Goal: Transaction & Acquisition: Purchase product/service

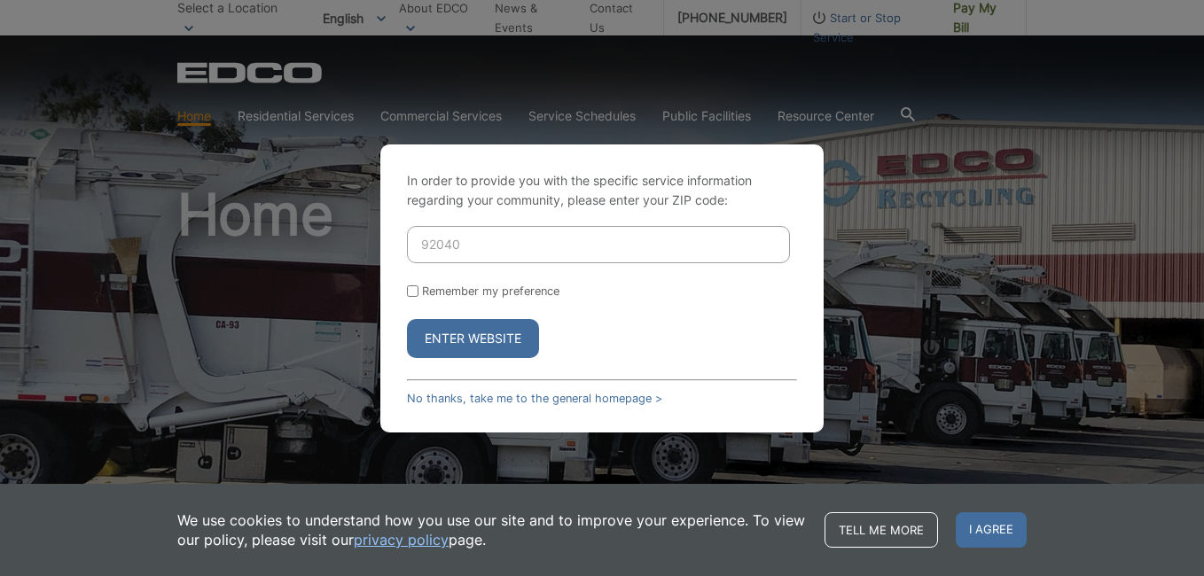
type input "92040"
click at [482, 341] on button "Enter Website" at bounding box center [473, 338] width 132 height 39
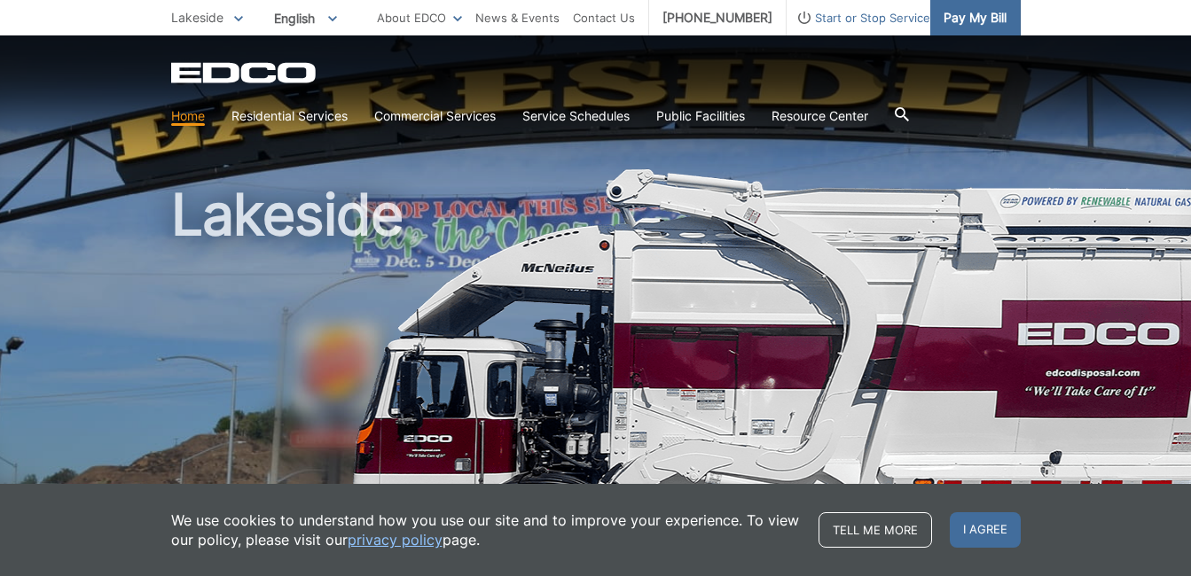
click at [970, 14] on span "Pay My Bill" at bounding box center [974, 18] width 63 height 20
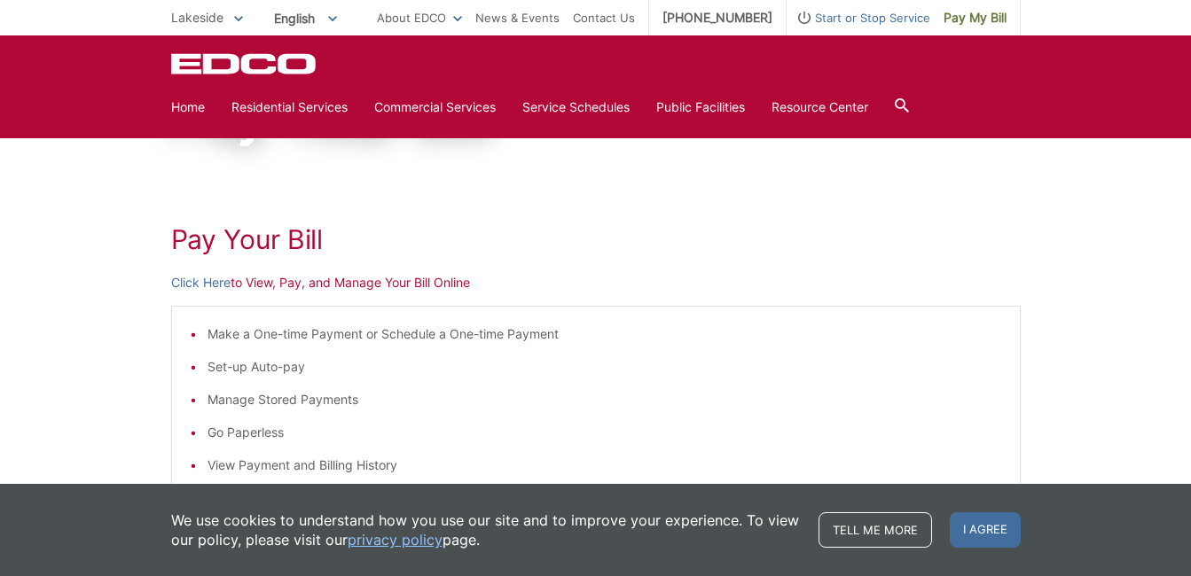
scroll to position [166, 0]
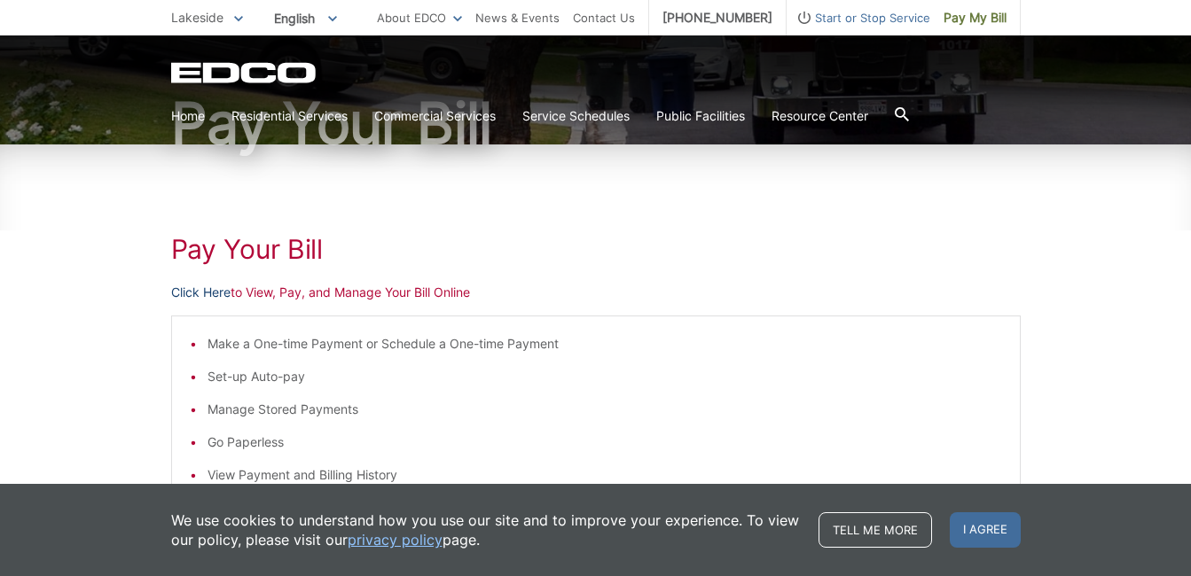
click at [200, 291] on link "Click Here" at bounding box center [200, 293] width 59 height 20
click at [195, 287] on link "Click Here" at bounding box center [200, 293] width 59 height 20
